Goal: Task Accomplishment & Management: Manage account settings

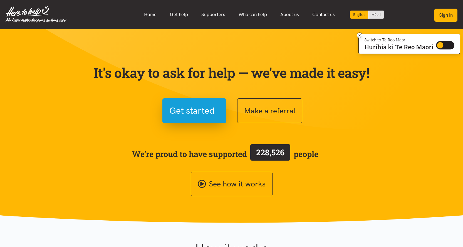
click at [449, 14] on button "Sign in" at bounding box center [446, 15] width 23 height 13
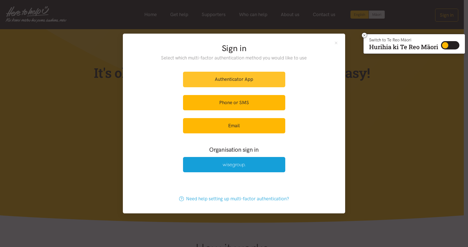
click at [235, 79] on link "Authenticator App" at bounding box center [234, 79] width 102 height 15
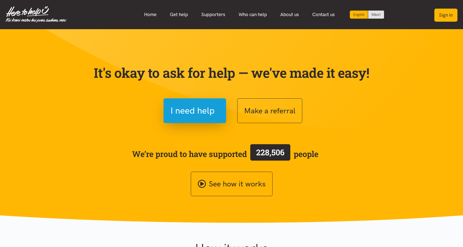
click at [443, 12] on button "Sign in" at bounding box center [446, 15] width 23 height 13
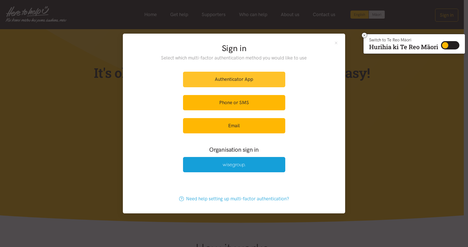
click at [243, 76] on link "Authenticator App" at bounding box center [234, 79] width 102 height 15
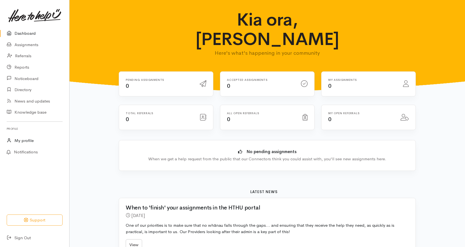
click at [19, 140] on link "My profile" at bounding box center [34, 140] width 69 height 11
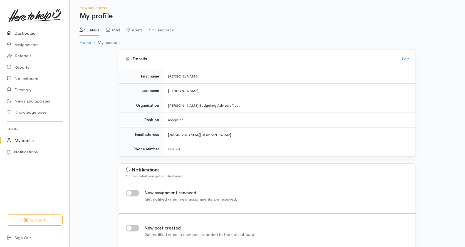
click at [27, 33] on link "Dashboard" at bounding box center [34, 33] width 69 height 11
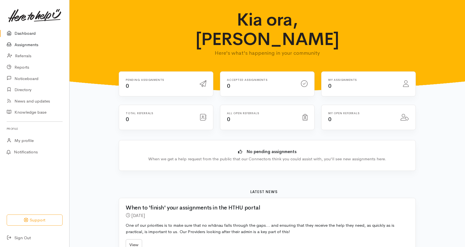
click at [26, 44] on link "Assignments" at bounding box center [34, 44] width 69 height 11
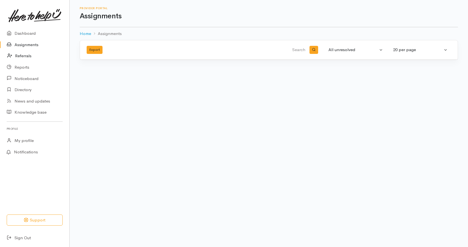
click at [22, 55] on link "Referrals" at bounding box center [34, 55] width 69 height 11
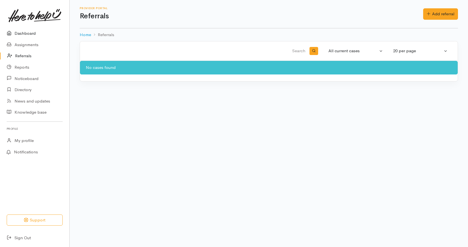
click at [26, 31] on link "Dashboard" at bounding box center [34, 33] width 69 height 11
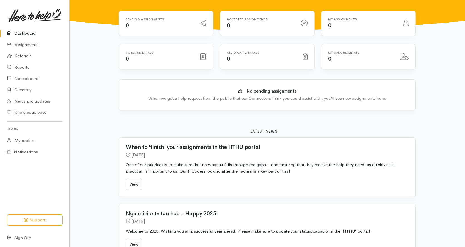
scroll to position [111, 0]
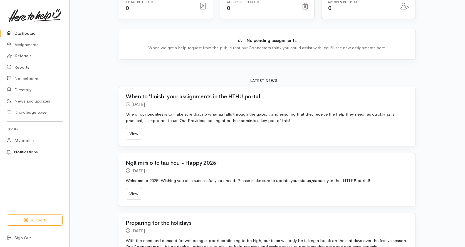
click at [26, 149] on link "Notifications" at bounding box center [33, 153] width 71 height 12
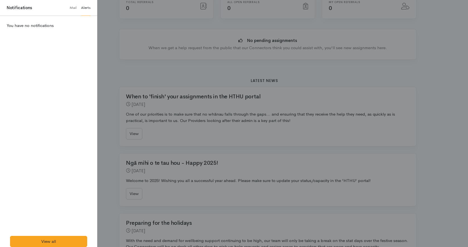
click at [110, 28] on div at bounding box center [234, 123] width 468 height 247
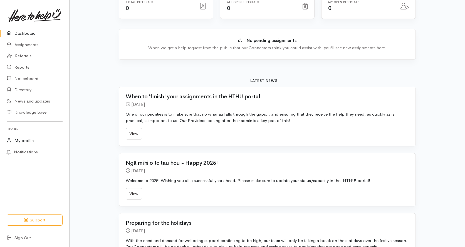
click at [25, 140] on link "My profile" at bounding box center [34, 140] width 69 height 11
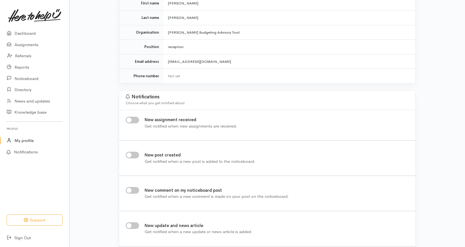
scroll to position [26, 0]
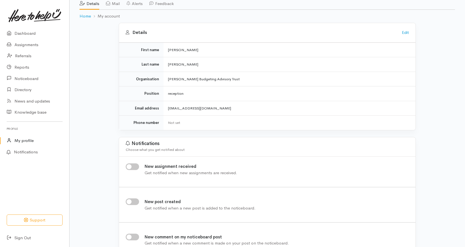
click at [195, 122] on div "Not set" at bounding box center [288, 123] width 241 height 6
click at [408, 32] on link "Edit" at bounding box center [405, 32] width 7 height 5
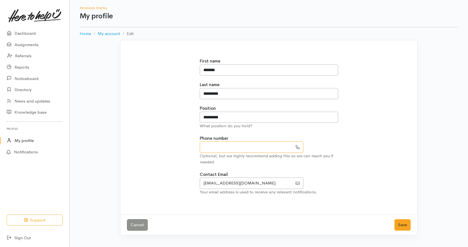
click at [237, 145] on input "text" at bounding box center [246, 147] width 93 height 11
type input "*********"
click at [404, 227] on button "Save" at bounding box center [402, 225] width 16 height 11
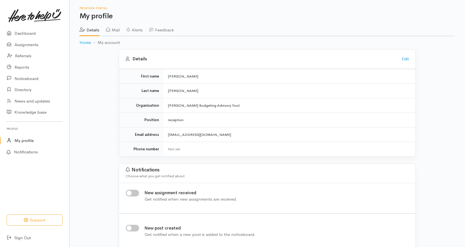
click at [120, 31] on link "Mail" at bounding box center [113, 28] width 14 height 16
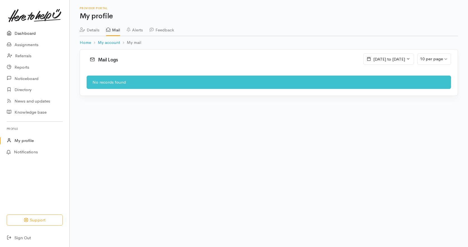
click at [27, 31] on link "Dashboard" at bounding box center [34, 33] width 69 height 11
